Goal: Navigation & Orientation: Find specific page/section

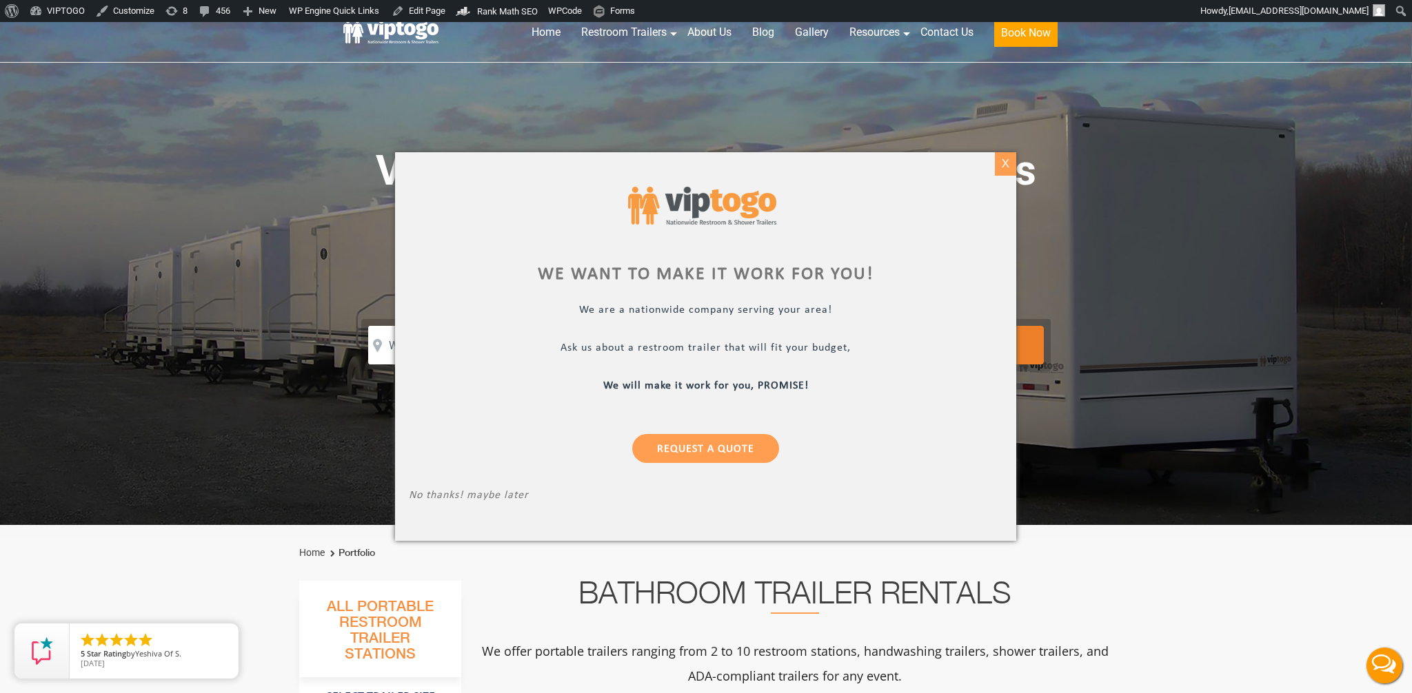
click at [1002, 167] on div "X" at bounding box center [1005, 163] width 21 height 23
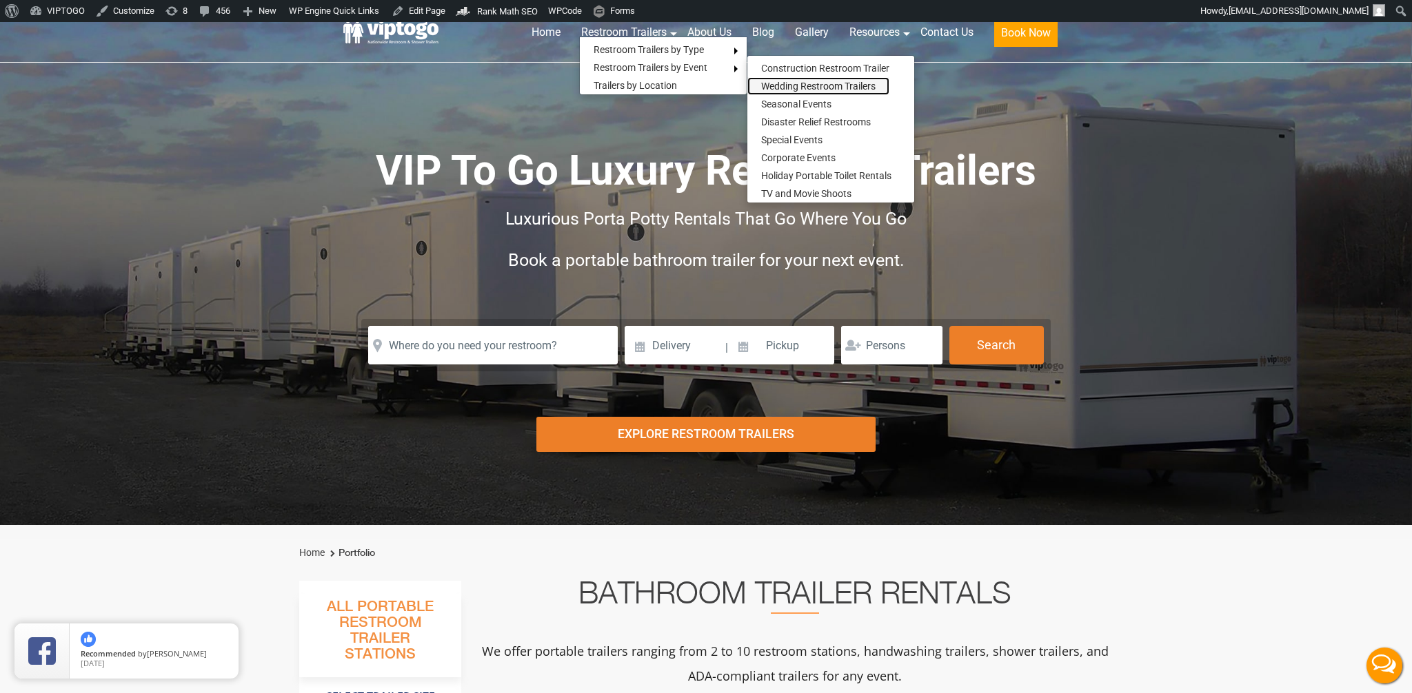
click at [784, 83] on link "Wedding Restroom Trailers" at bounding box center [818, 86] width 142 height 18
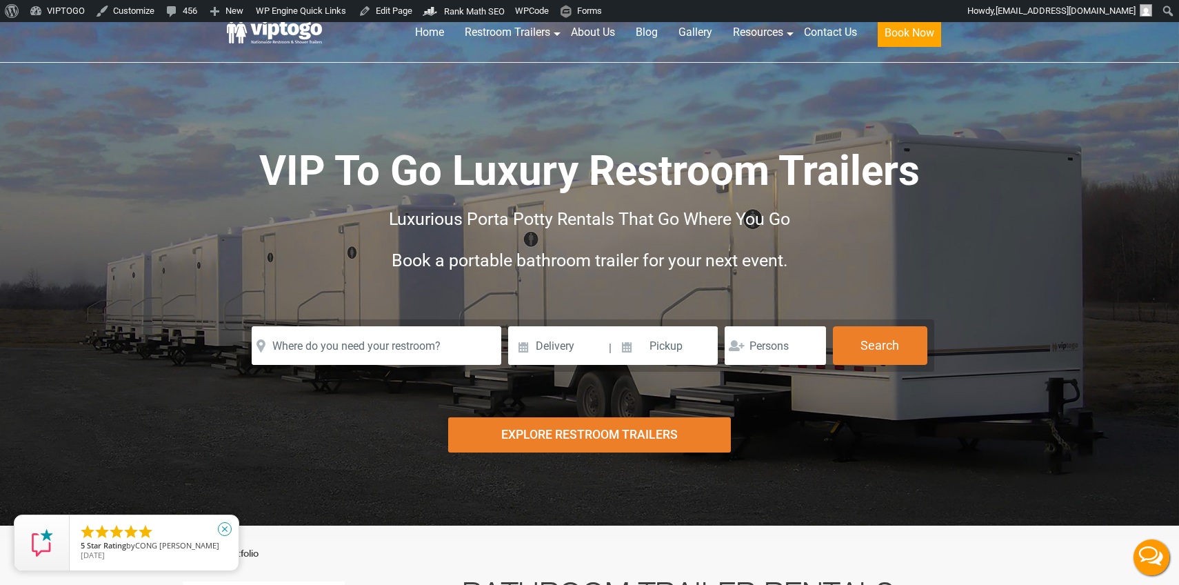
click at [225, 528] on icon "close" at bounding box center [225, 529] width 14 height 14
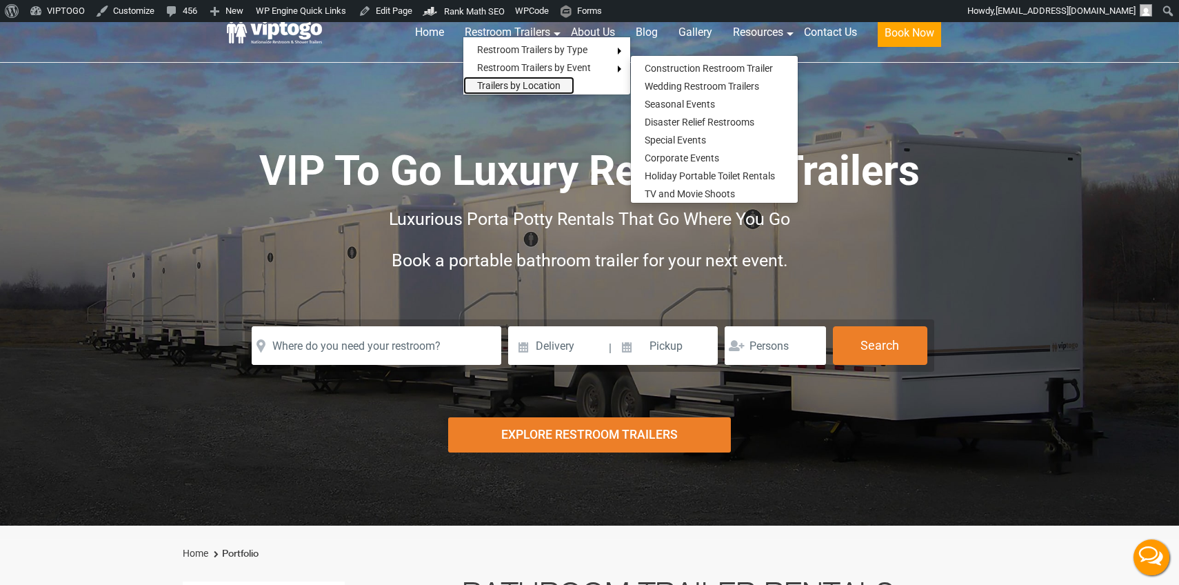
click at [517, 82] on link "Trailers by Location" at bounding box center [518, 86] width 111 height 18
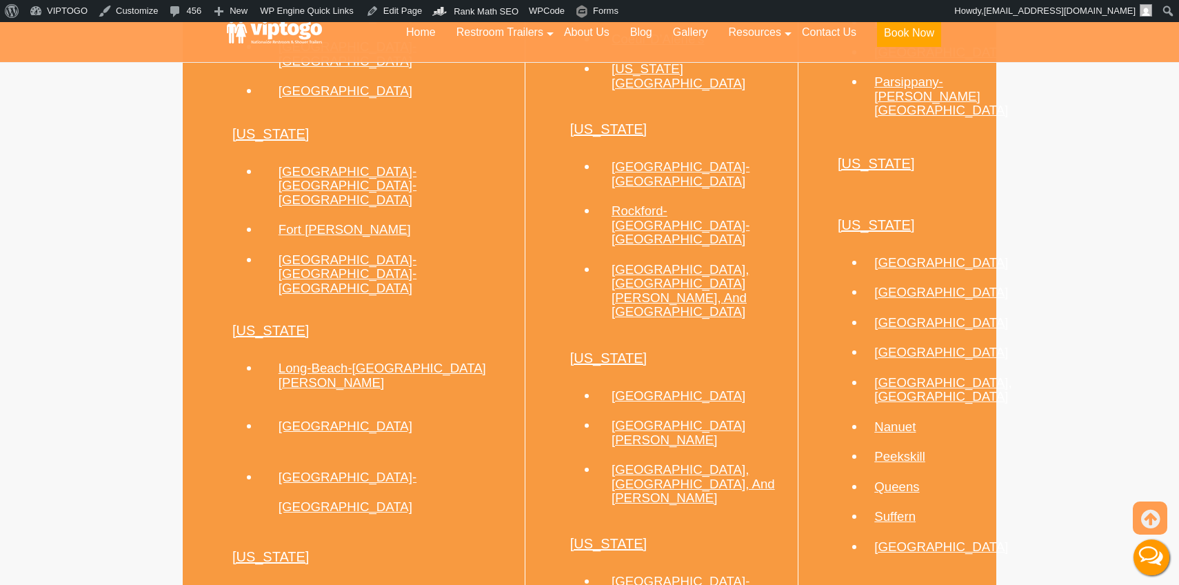
scroll to position [1166, 0]
click at [256, 322] on link "California" at bounding box center [270, 329] width 77 height 15
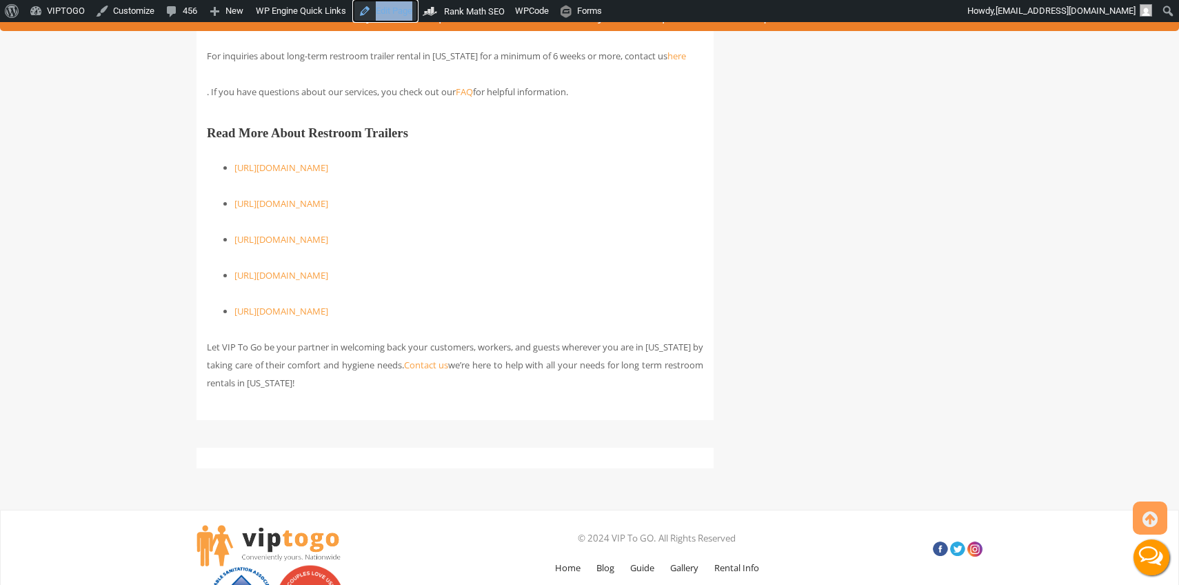
scroll to position [7368, 0]
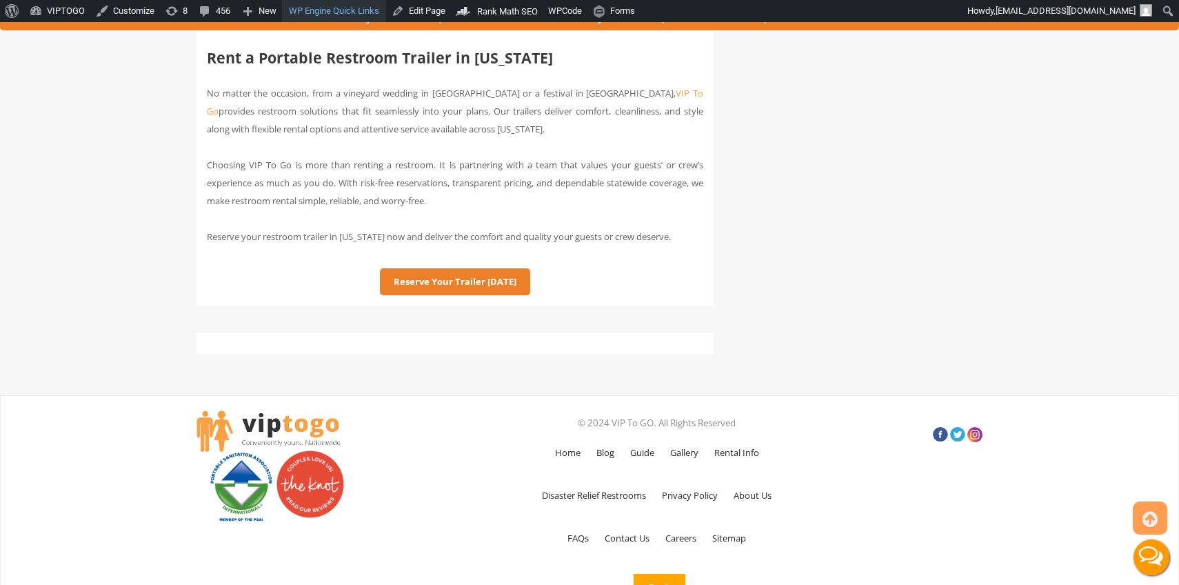
scroll to position [3528, 0]
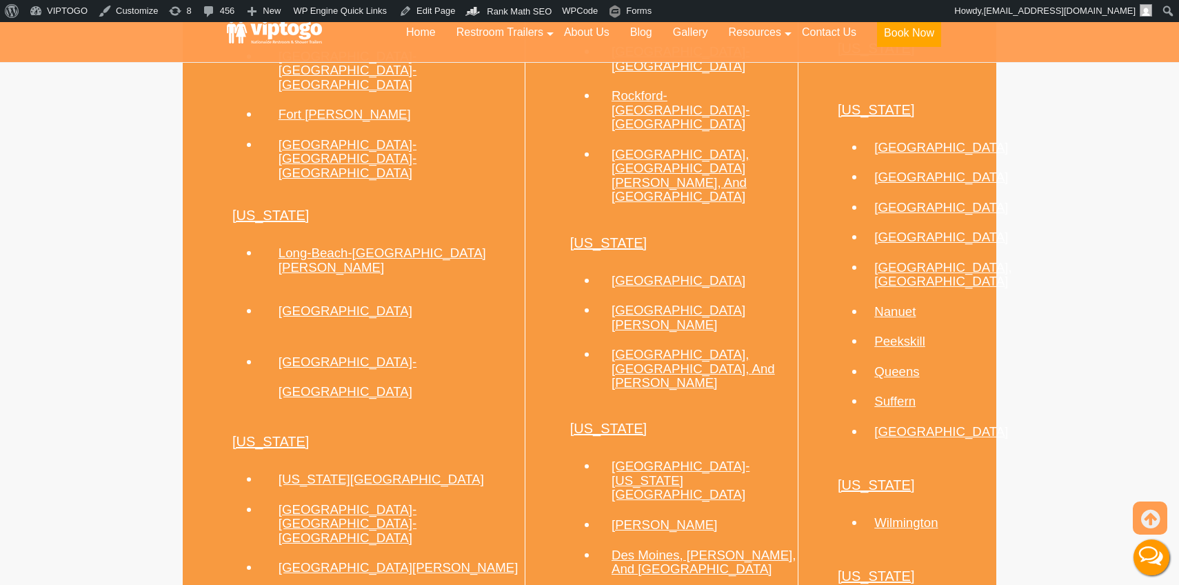
scroll to position [1288, 0]
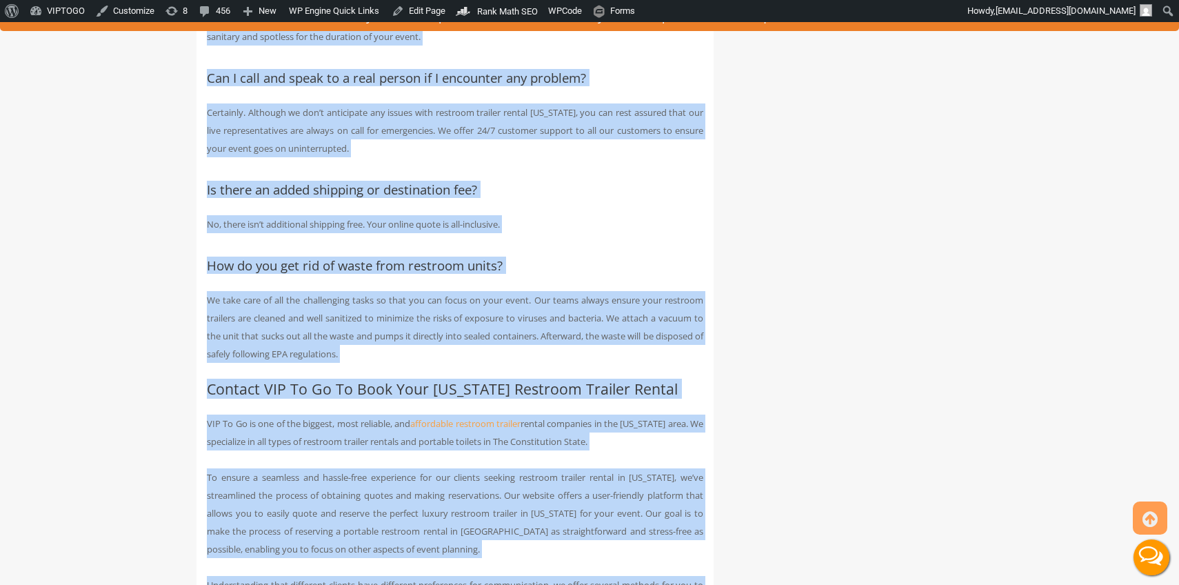
scroll to position [4376, 0]
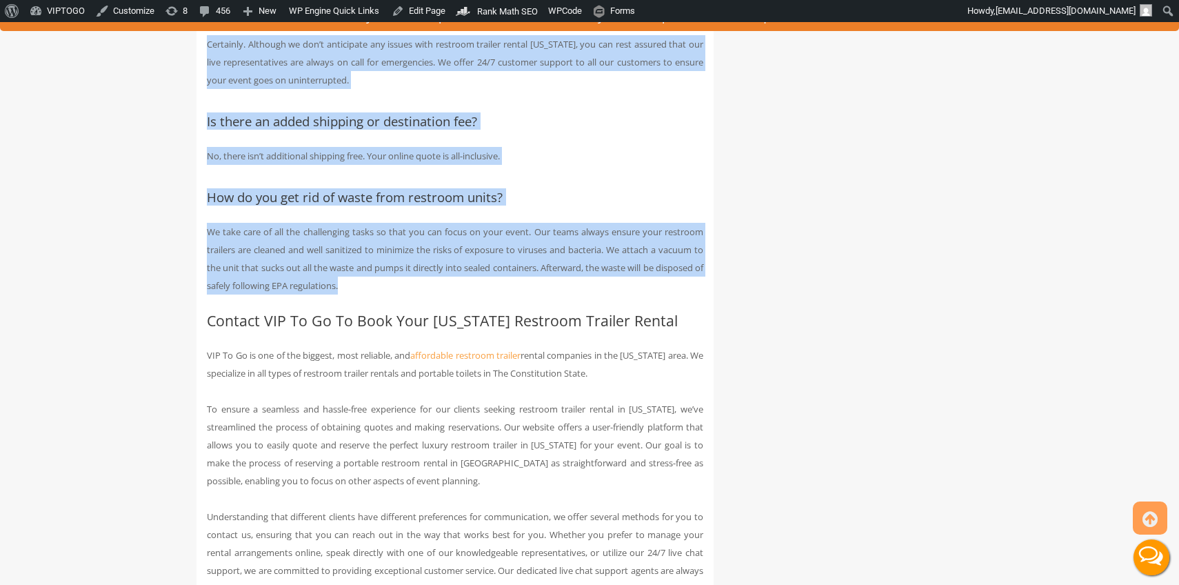
drag, startPoint x: 207, startPoint y: 205, endPoint x: 445, endPoint y: 255, distance: 242.4
copy div "FAQs about Portable Toilet Rentals CT Which areas do you serve in Connecticut? …"
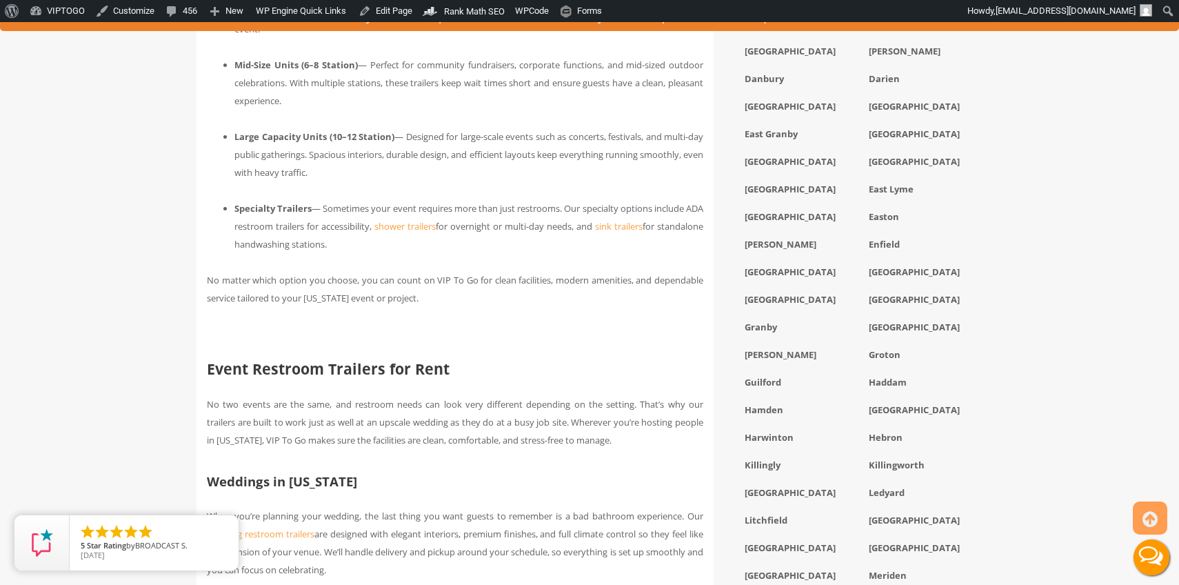
scroll to position [1175, 0]
